Goal: Find specific page/section: Find specific page/section

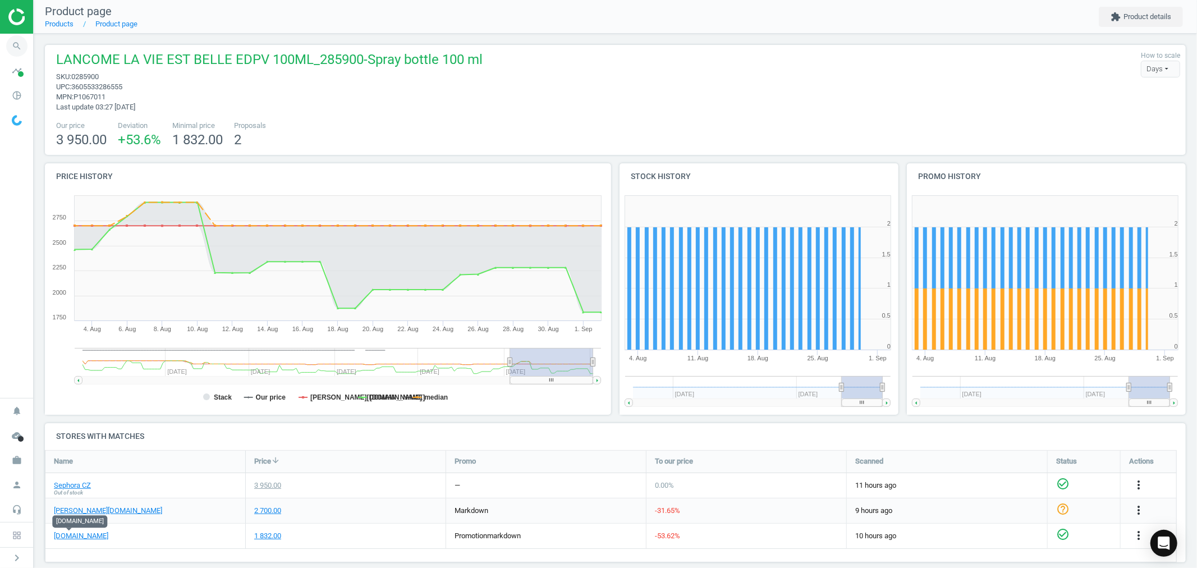
scroll to position [130, 1149]
click at [19, 46] on icon "search" at bounding box center [16, 45] width 21 height 21
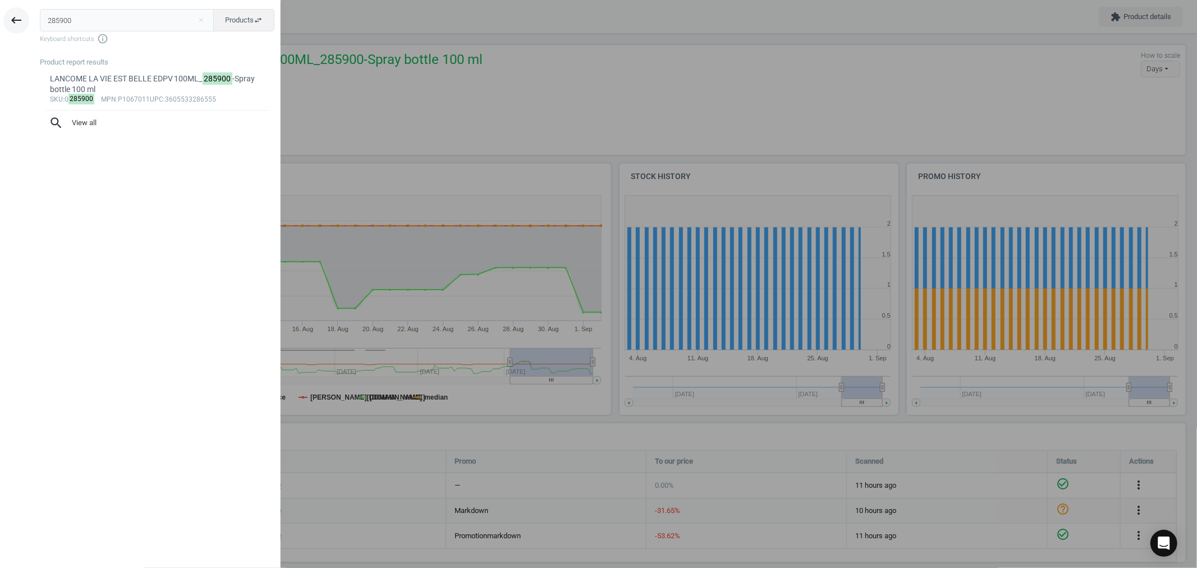
click at [10, 14] on icon "keyboard_backspace" at bounding box center [16, 19] width 13 height 13
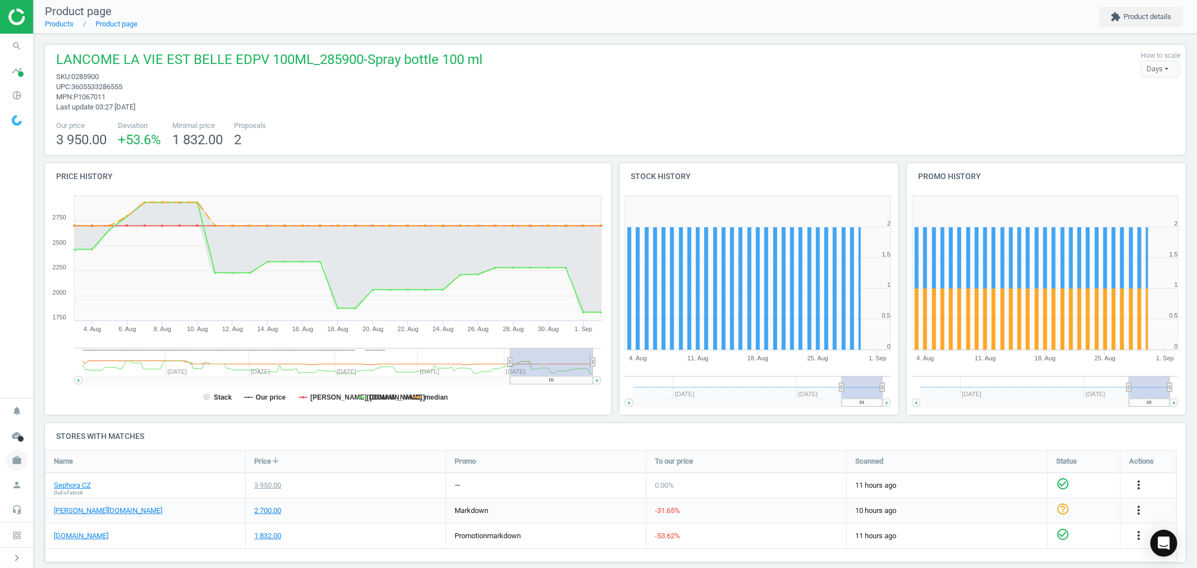
click at [19, 468] on icon "work" at bounding box center [16, 460] width 21 height 21
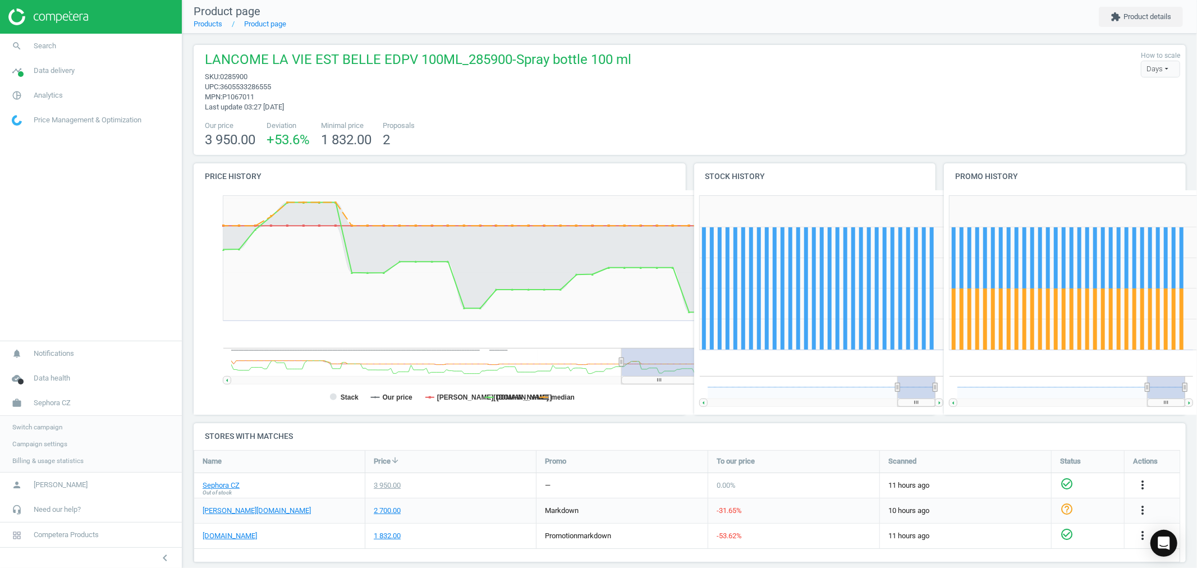
scroll to position [6, 6]
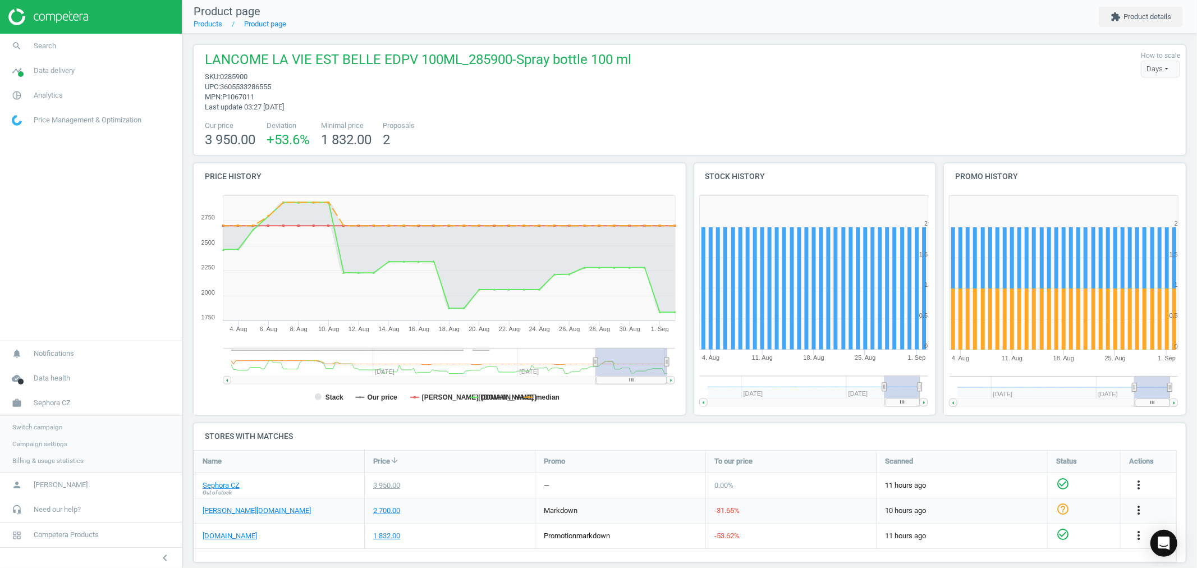
click at [45, 423] on span "Switch campaign" at bounding box center [37, 427] width 50 height 9
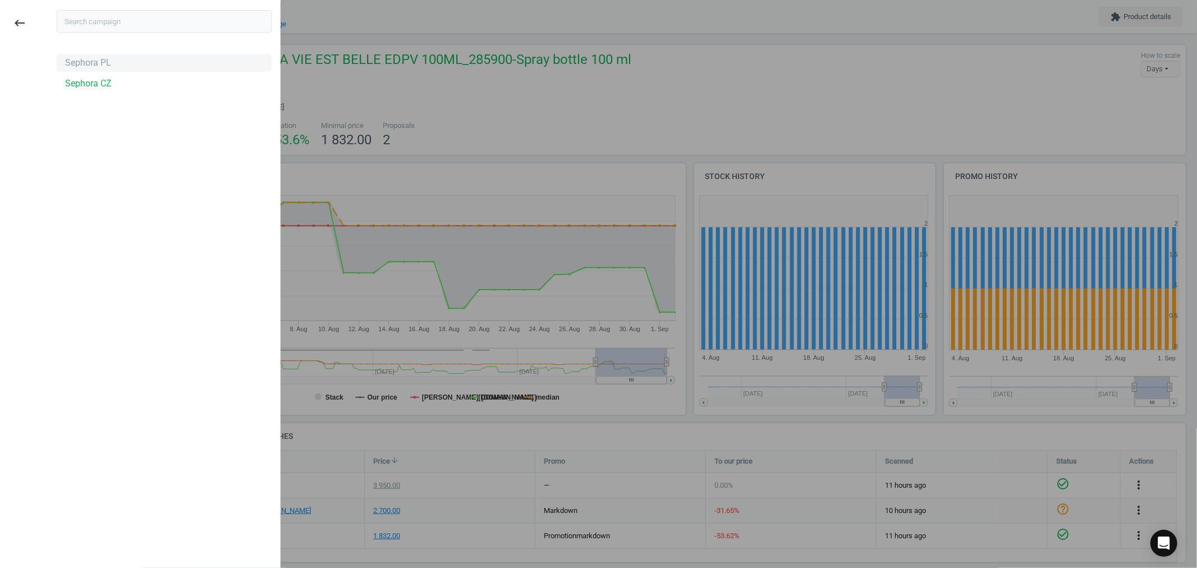
click at [102, 64] on div "Sephora PL" at bounding box center [88, 63] width 46 height 12
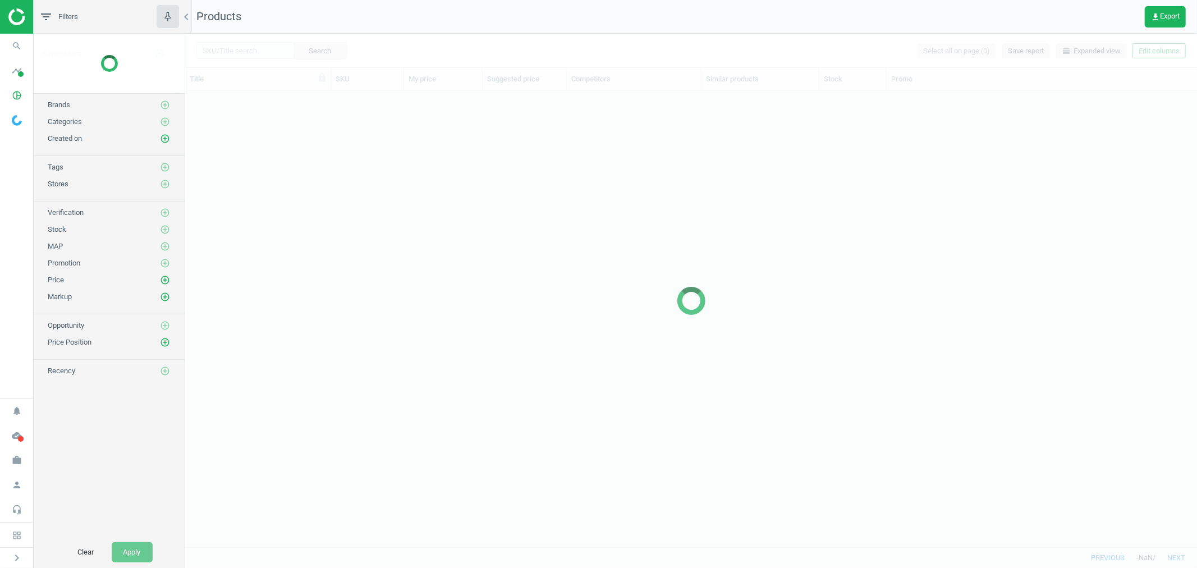
scroll to position [9, 10]
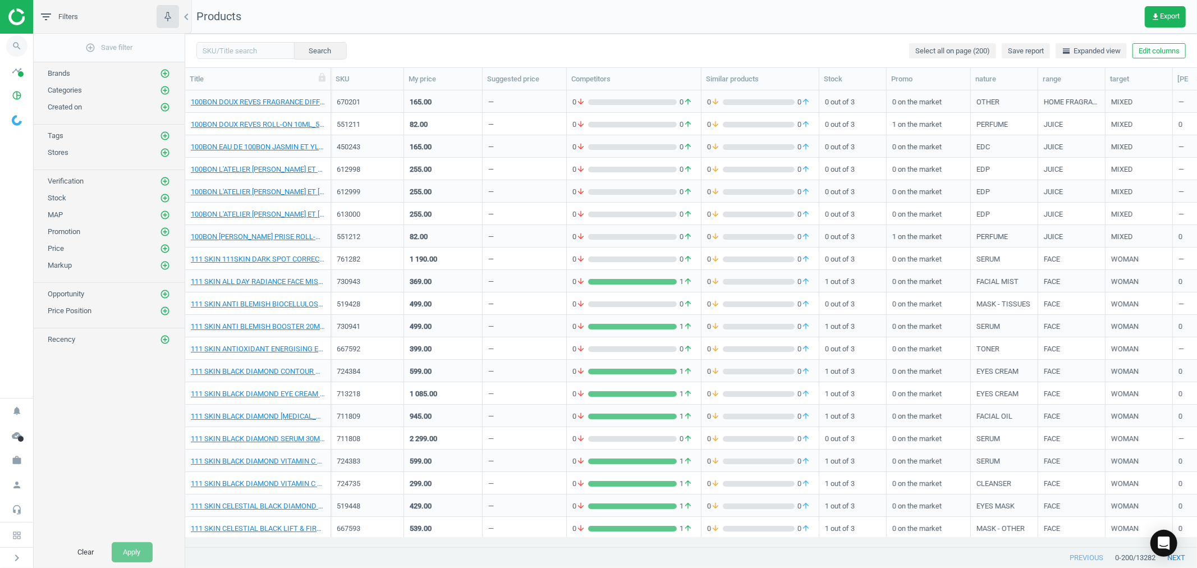
click at [13, 47] on icon "search" at bounding box center [16, 45] width 21 height 21
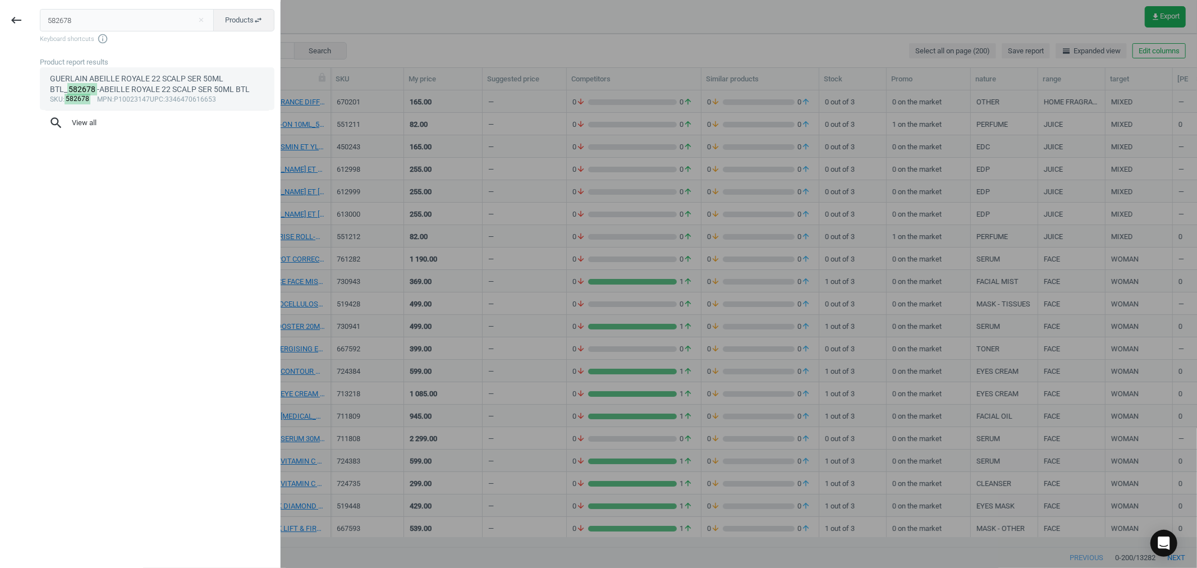
type input "582678"
click at [144, 90] on div "GUERLAIN ABEILLE ROYALE 22 SCALP SER 50ML BTL_ 582678 -ABEILLE ROYALE 22 SCALP …" at bounding box center [157, 85] width 215 height 22
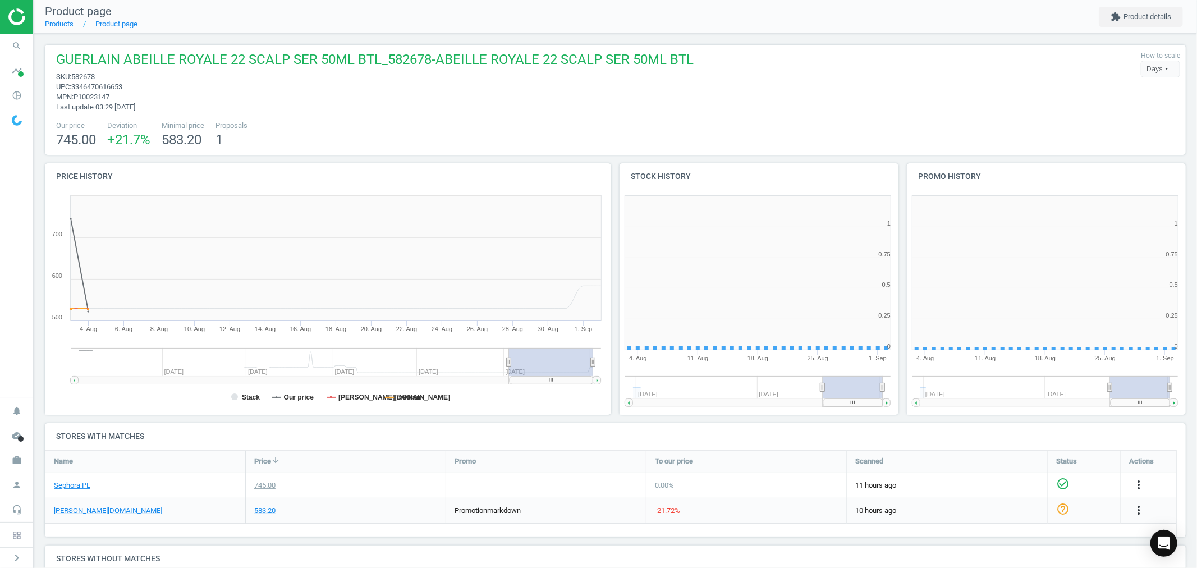
scroll to position [244, 296]
